Goal: Task Accomplishment & Management: Use online tool/utility

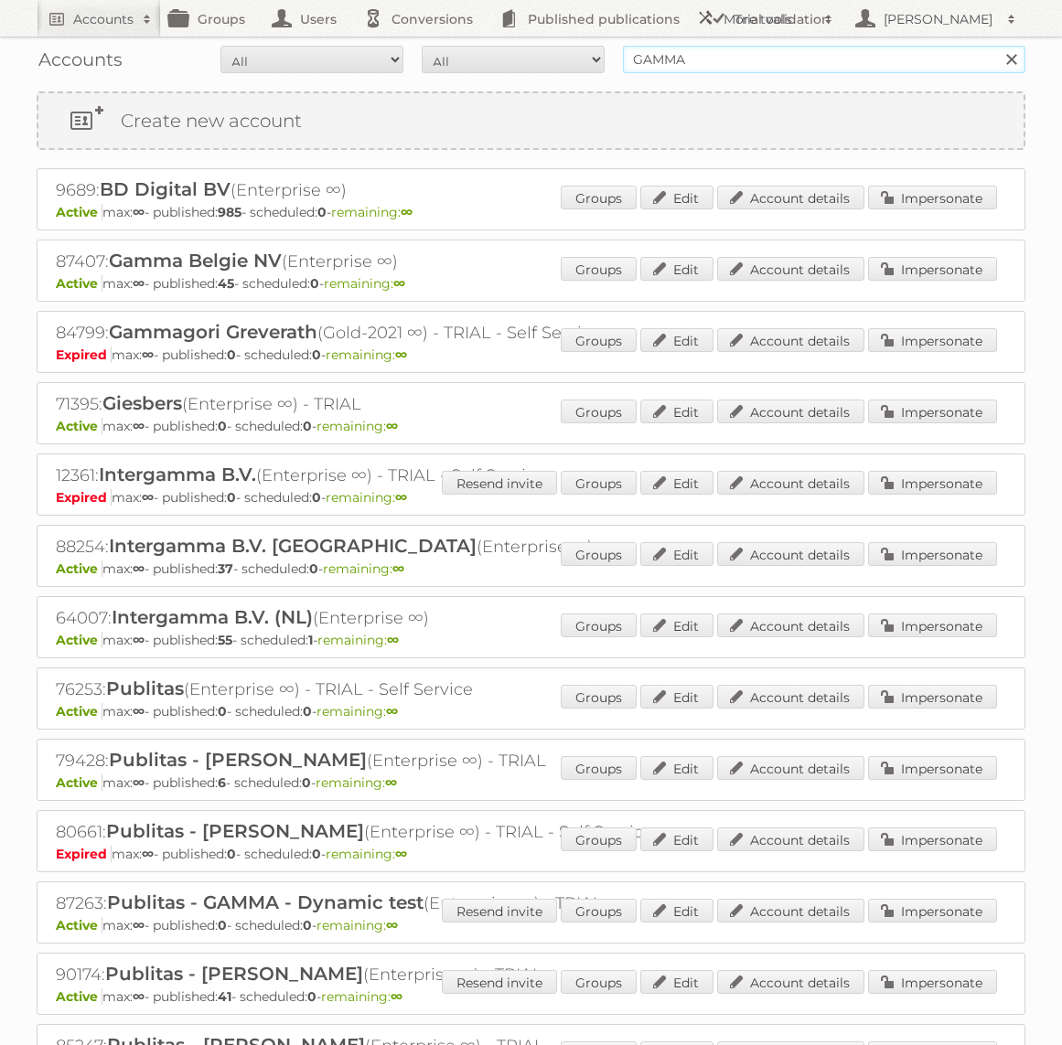
click at [808, 64] on input "GAMMA" at bounding box center [824, 59] width 402 height 27
click at [785, 52] on input "Praxis" at bounding box center [824, 59] width 402 height 27
type input "Praxis"
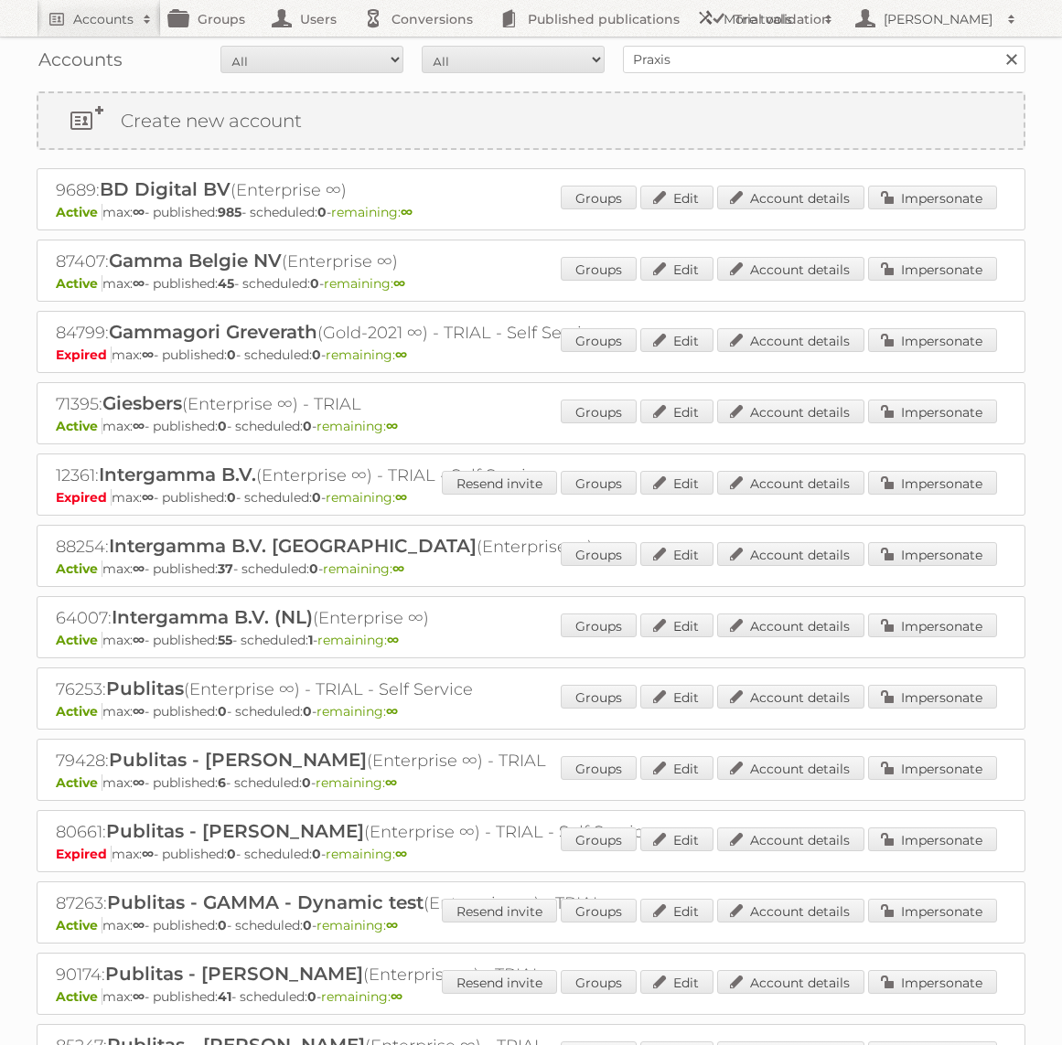
click at [802, 75] on div "Accounts All Active Expired Pending All Paid Trials Self service Praxis Search" at bounding box center [531, 60] width 988 height 46
click at [801, 66] on input "Praxis" at bounding box center [824, 59] width 402 height 27
click at [997, 46] on input "Search" at bounding box center [1010, 59] width 27 height 27
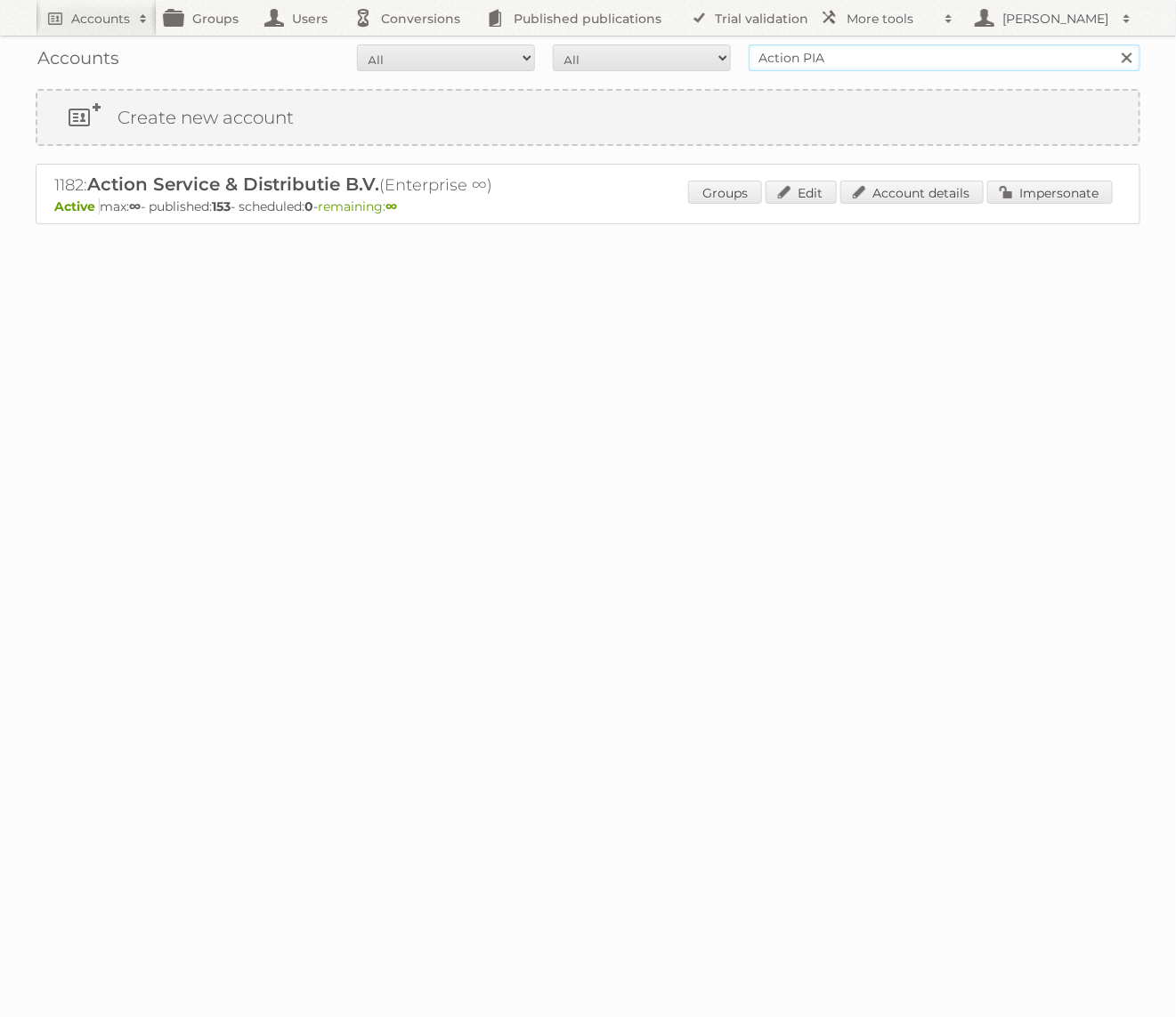
click at [857, 45] on input "Action PIA" at bounding box center [944, 57] width 391 height 26
click at [857, 48] on input "Action PIA" at bounding box center [944, 57] width 391 height 26
type input "Praxis"
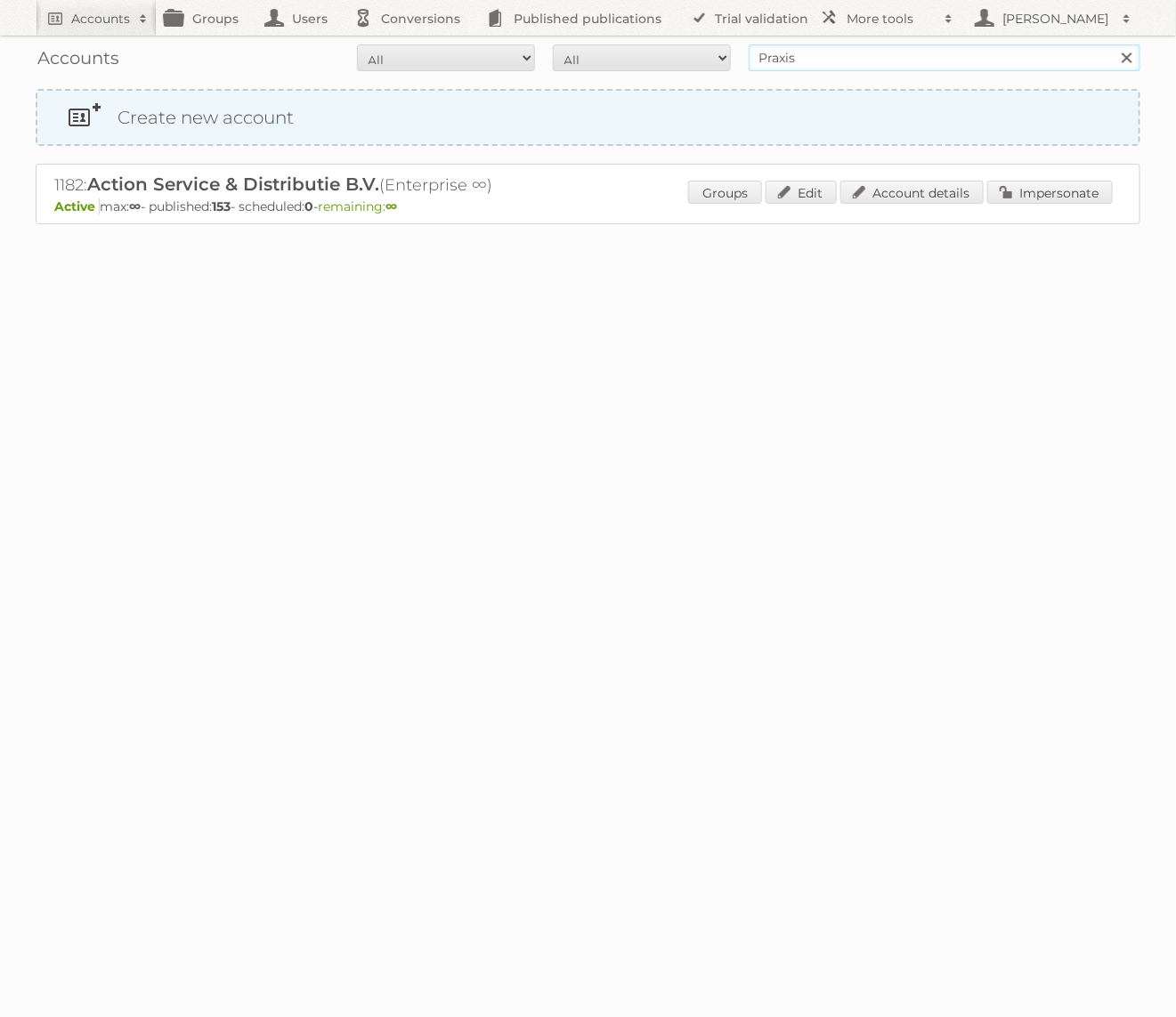
click at [1113, 45] on input "Search" at bounding box center [1125, 57] width 26 height 26
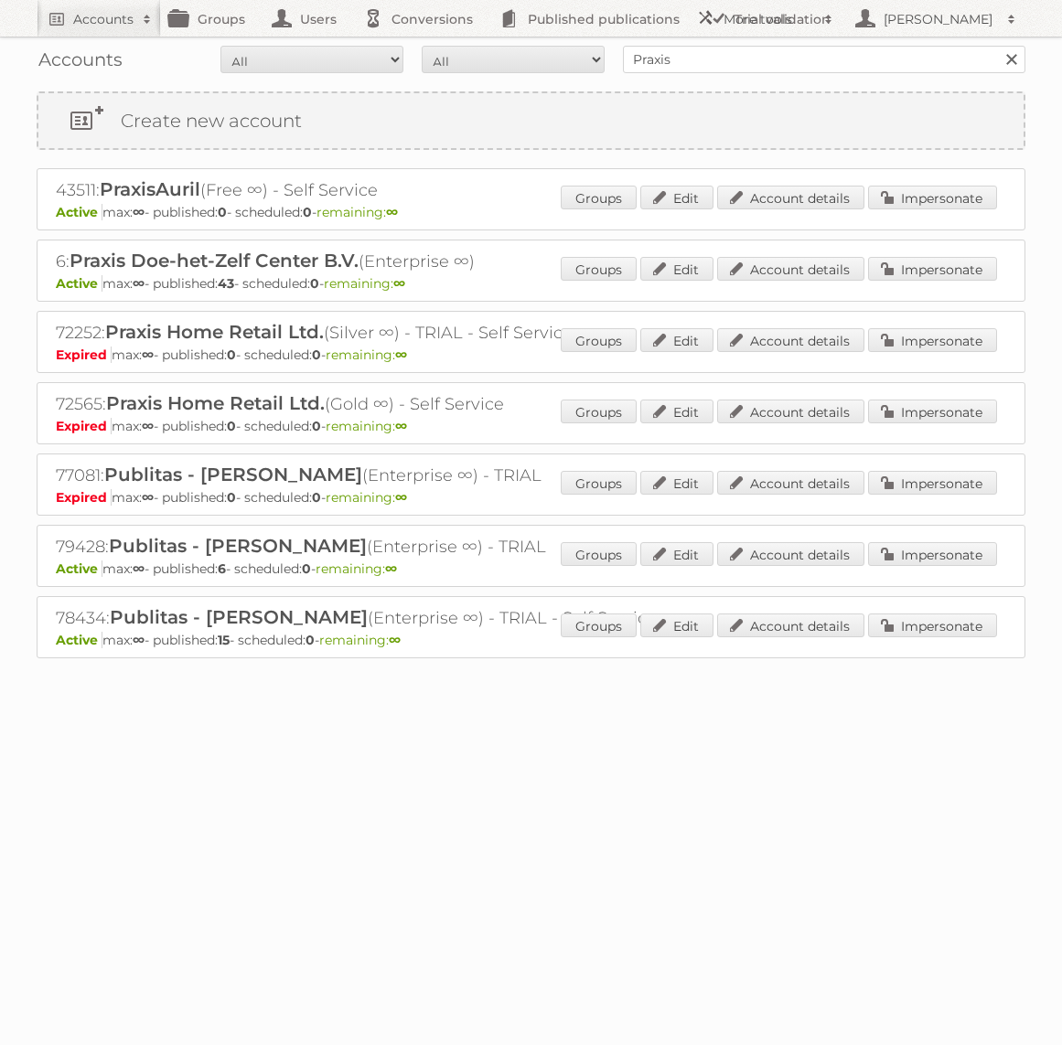
click at [924, 250] on div "6: Praxis Doe-het-Zelf Center B.V. (Enterprise ∞) Active max: ∞ - published: 43…" at bounding box center [531, 271] width 988 height 62
click at [924, 257] on link "Impersonate" at bounding box center [932, 269] width 129 height 24
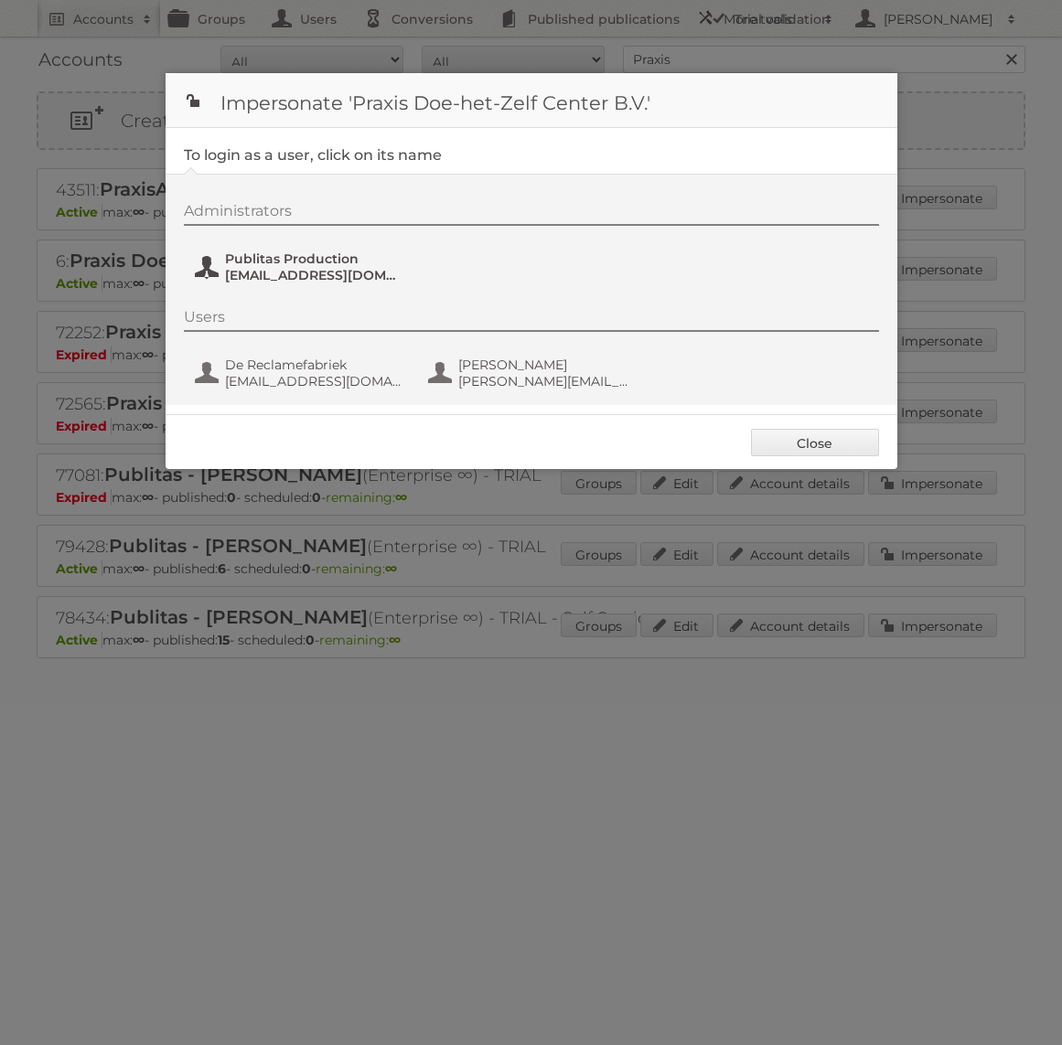
click at [319, 255] on span "Publitas Production" at bounding box center [313, 259] width 177 height 16
